Goal: Information Seeking & Learning: Learn about a topic

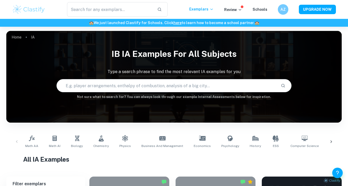
scroll to position [12, 0]
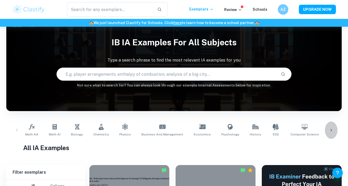
click at [332, 132] on icon at bounding box center [330, 130] width 5 height 5
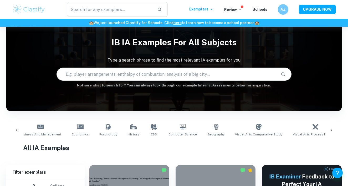
scroll to position [0, 295]
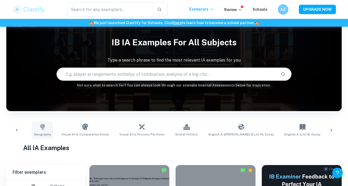
click at [32, 131] on link "Geography" at bounding box center [42, 130] width 21 height 17
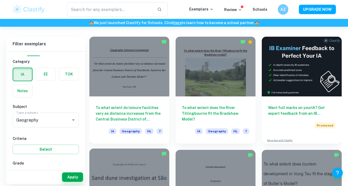
scroll to position [156, 0]
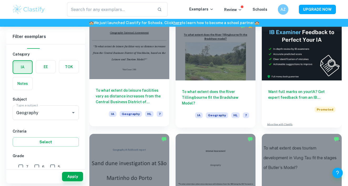
click at [128, 95] on h6 "To what extent do leisure facilities vary as distance increases from the Centra…" at bounding box center [129, 96] width 67 height 17
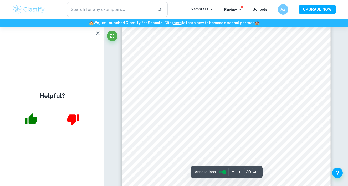
scroll to position [8534, 0]
type input "31"
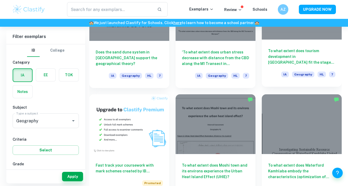
scroll to position [348, 0]
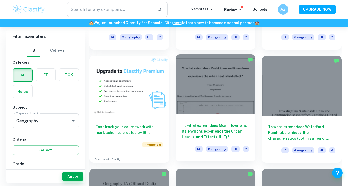
click at [243, 130] on h6 "To what extent does Moshi town and its environs experience the Urban Heat Islan…" at bounding box center [215, 131] width 67 height 17
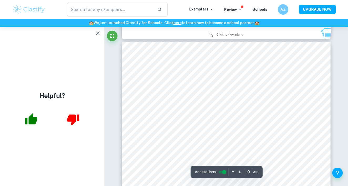
scroll to position [2273, 0]
click at [95, 34] on icon "button" at bounding box center [98, 33] width 6 height 6
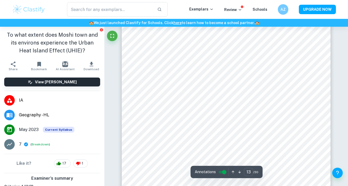
scroll to position [3402, 0]
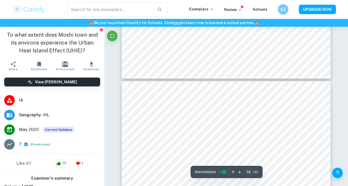
type input "13"
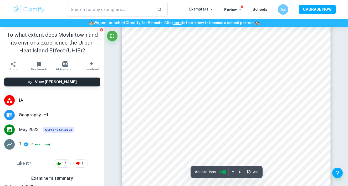
scroll to position [3433, 0]
